Goal: Find specific page/section: Find specific page/section

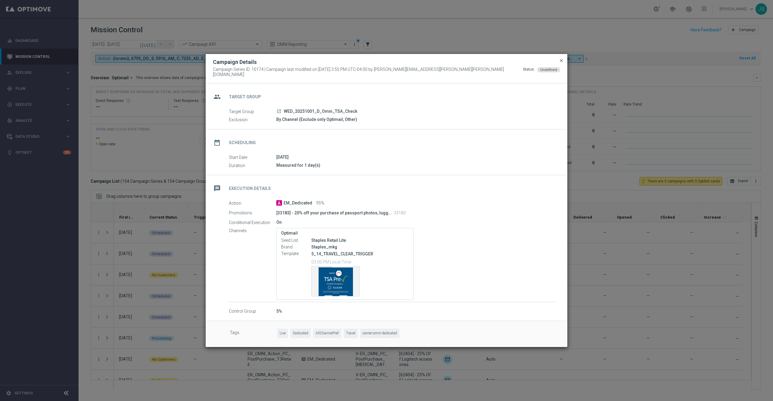
click at [560, 61] on span "close" at bounding box center [561, 60] width 5 height 5
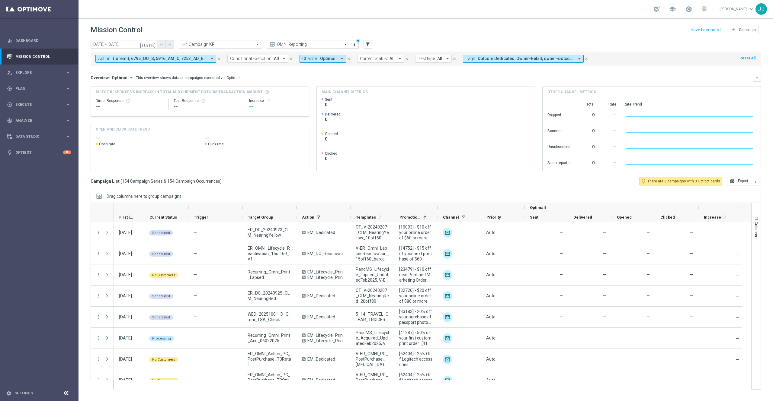
click at [277, 59] on span "All" at bounding box center [276, 58] width 5 height 5
click at [232, 93] on div "On" at bounding box center [256, 93] width 53 height 10
click at [355, 74] on div "Overview: Optimail arrow_drop_down This overview shows data of campaigns execut…" at bounding box center [426, 78] width 670 height 8
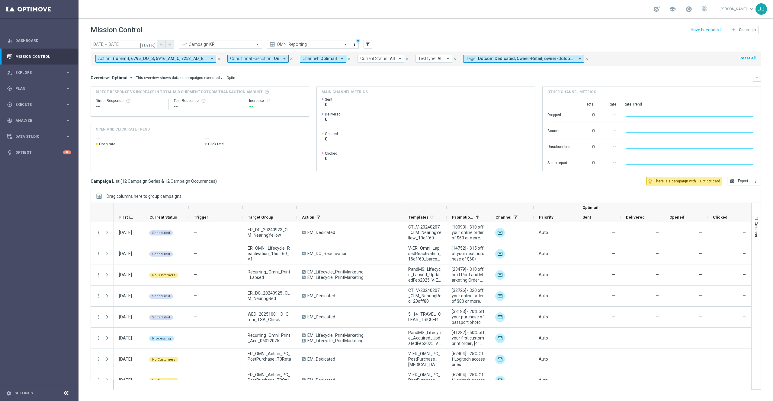
drag, startPoint x: 351, startPoint y: 208, endPoint x: 403, endPoint y: 213, distance: 52.8
click at [403, 213] on div "Optimail First in Range" at bounding box center [454, 212] width 680 height 19
click at [152, 45] on icon "[DATE]" at bounding box center [148, 44] width 16 height 5
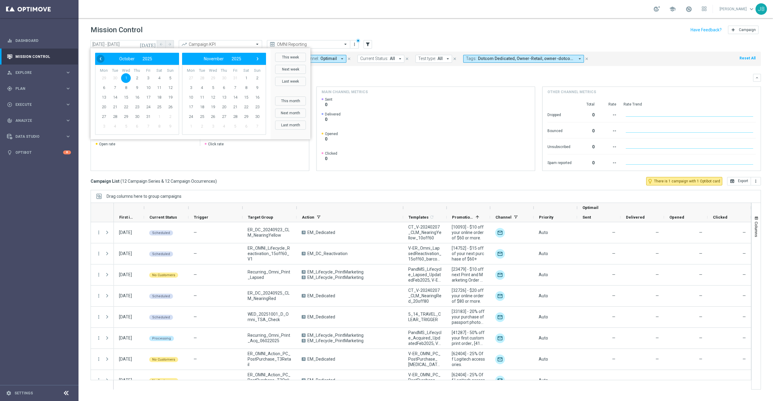
click at [99, 57] on span "‹" at bounding box center [101, 59] width 8 height 8
click at [114, 117] on span "30" at bounding box center [115, 117] width 10 height 10
type input "[DATE] - [DATE]"
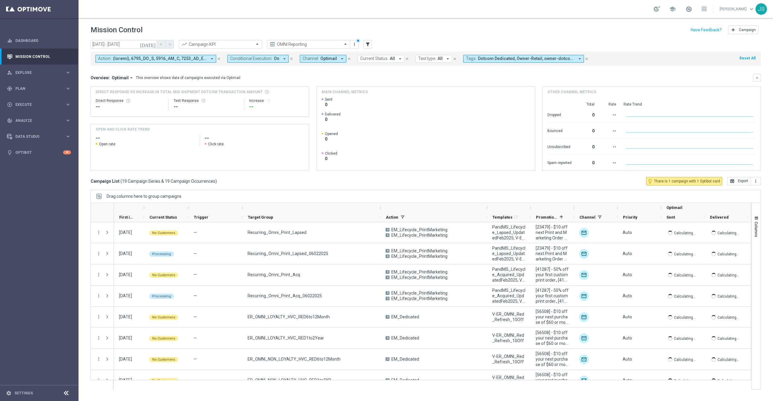
drag, startPoint x: 295, startPoint y: 208, endPoint x: 379, endPoint y: 208, distance: 83.9
click at [379, 208] on div at bounding box center [380, 208] width 2 height 10
click at [755, 227] on span "Columns" at bounding box center [756, 229] width 5 height 15
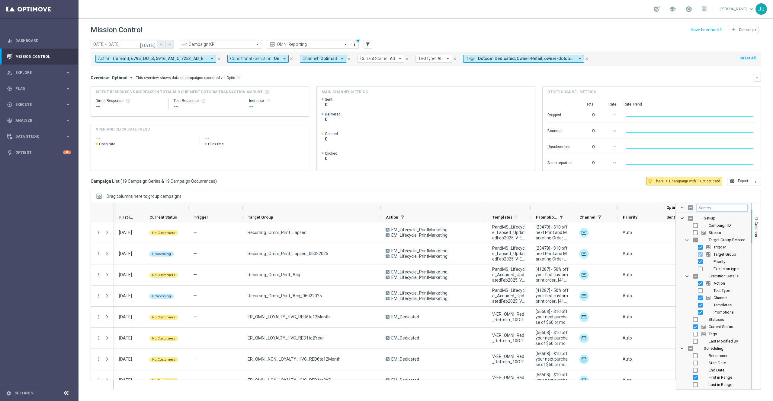
click at [707, 207] on input "Filter Columns Input" at bounding box center [721, 207] width 51 height 7
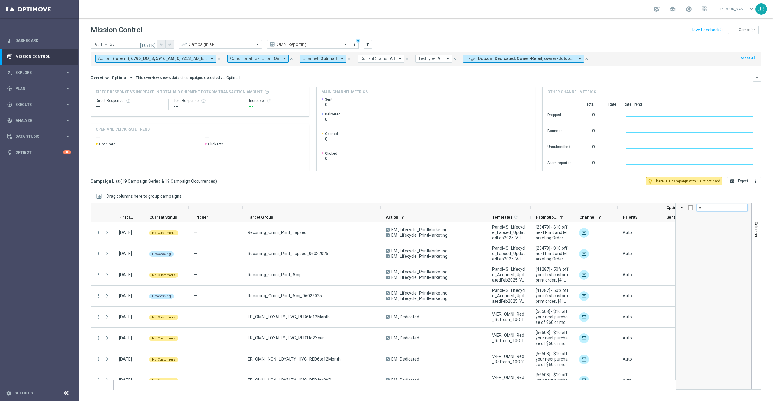
type input "c"
checkbox input "false"
type input "camp"
click at [694, 228] on input "Press SPACE to toggle visibility (hidden)" at bounding box center [695, 225] width 5 height 5
checkbox input "true"
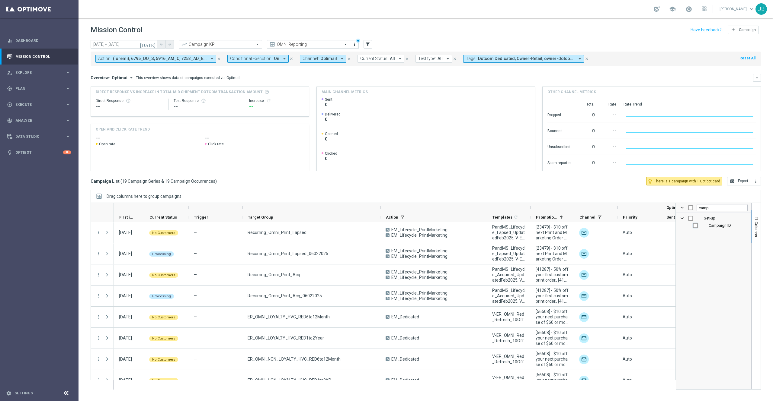
checkbox input "true"
click at [752, 229] on button "Columns" at bounding box center [755, 226] width 9 height 33
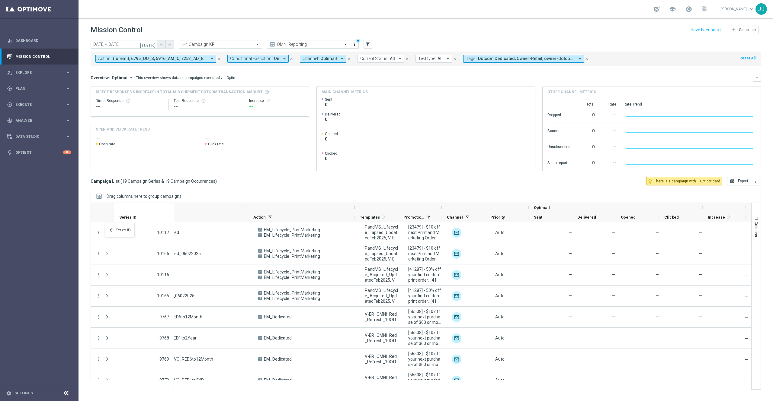
scroll to position [0, 193]
drag, startPoint x: 698, startPoint y: 217, endPoint x: 107, endPoint y: 225, distance: 590.8
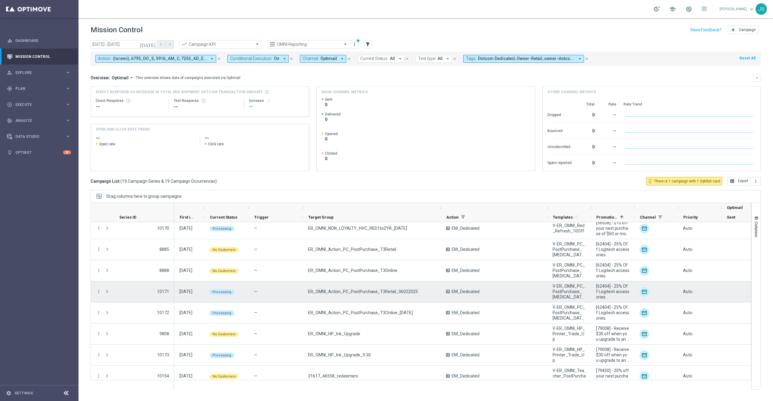
scroll to position [244, 0]
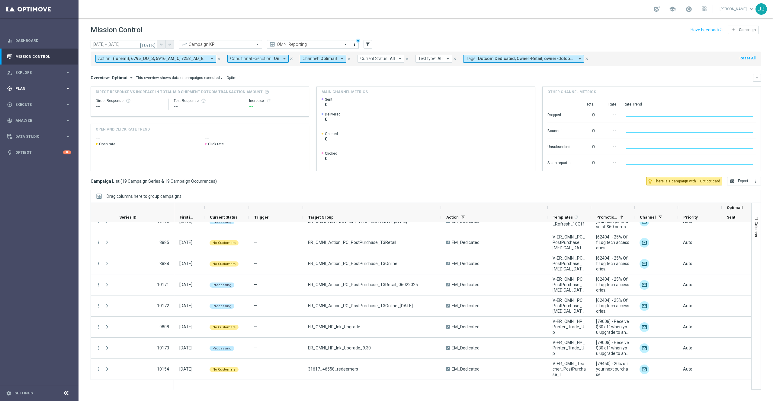
click at [21, 91] on div "gps_fixed Plan" at bounding box center [36, 88] width 58 height 5
click at [28, 120] on span "Templates" at bounding box center [37, 119] width 43 height 4
click at [28, 129] on link "Optimail" at bounding box center [41, 128] width 44 height 5
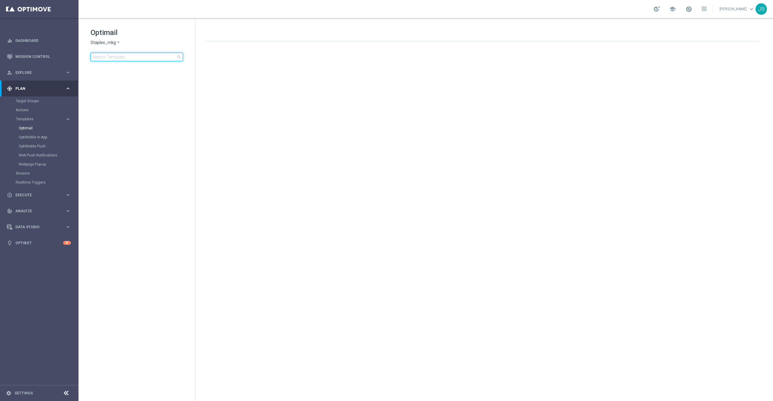
click at [134, 58] on input at bounding box center [137, 57] width 92 height 8
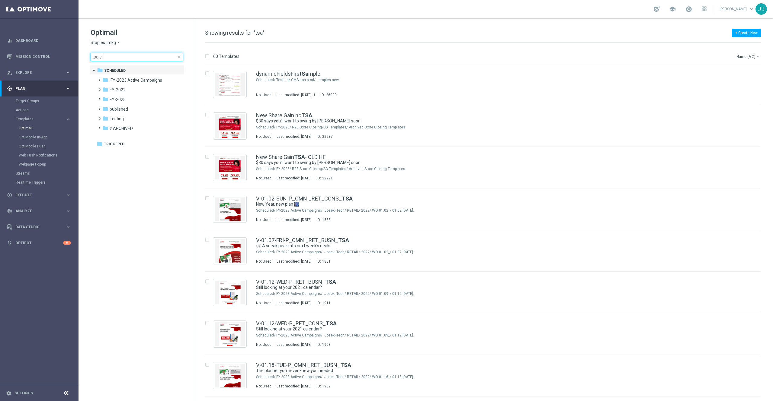
click at [121, 54] on input "tsa cl" at bounding box center [137, 57] width 92 height 8
click at [119, 56] on input "tsa cl" at bounding box center [137, 57] width 92 height 8
type input "t"
click at [178, 57] on span "close" at bounding box center [179, 57] width 5 height 5
